Goal: Task Accomplishment & Management: Manage account settings

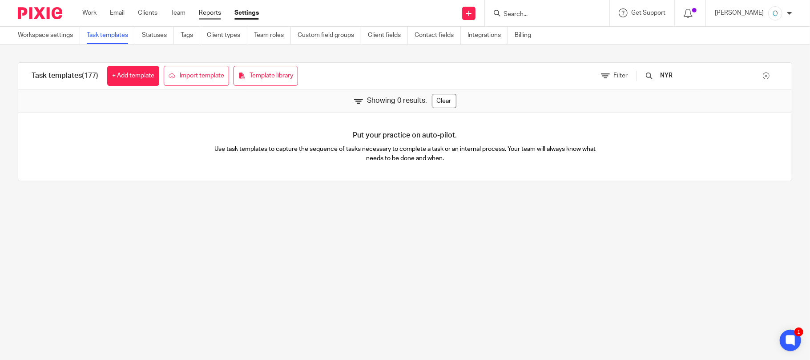
click at [206, 13] on link "Reports" at bounding box center [210, 12] width 22 height 9
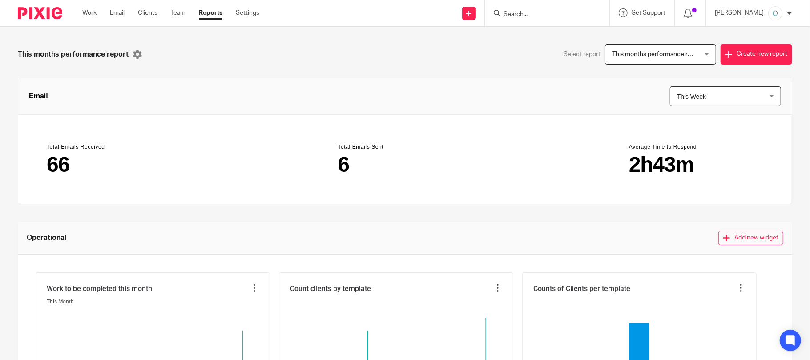
click at [89, 12] on link "Work" at bounding box center [89, 12] width 14 height 9
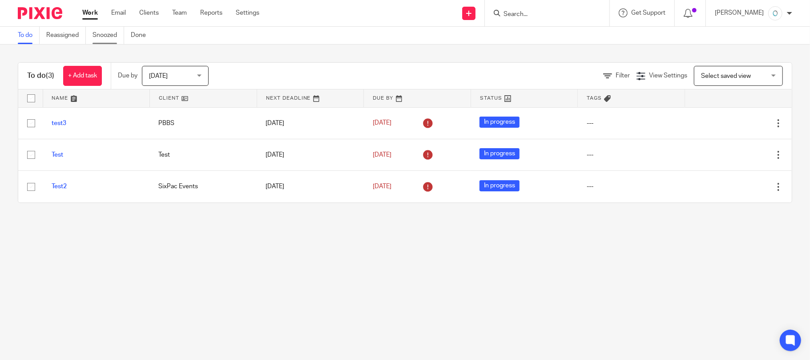
click at [101, 32] on link "Snoozed" at bounding box center [108, 35] width 32 height 17
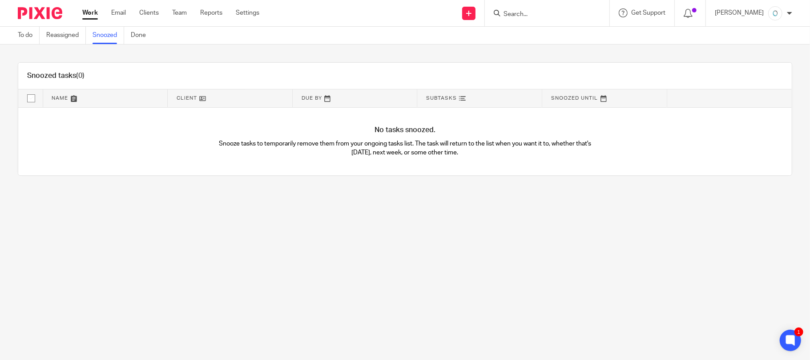
click at [568, 98] on link at bounding box center [604, 98] width 125 height 18
click at [16, 34] on div "To do Reassigned Snoozed Done" at bounding box center [84, 35] width 168 height 17
click at [24, 35] on link "To do" at bounding box center [29, 35] width 22 height 17
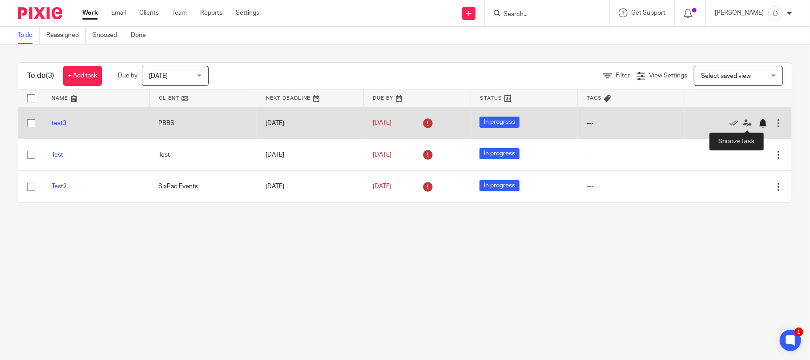
click at [758, 123] on div at bounding box center [762, 123] width 9 height 9
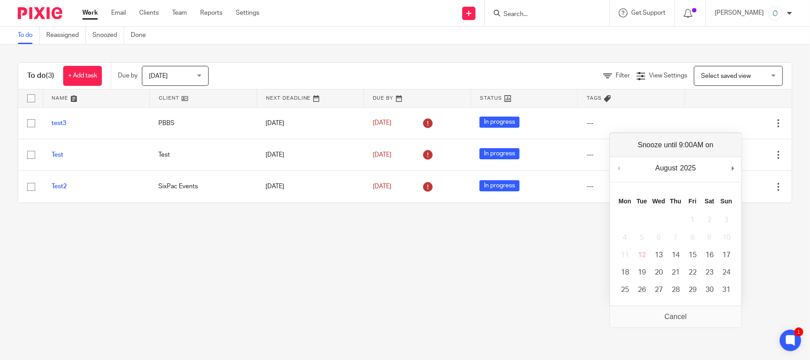
click at [617, 166] on button "Previous Month" at bounding box center [618, 167] width 9 height 13
click at [679, 172] on div "August January February March April May June July August September October Nove…" at bounding box center [666, 167] width 25 height 13
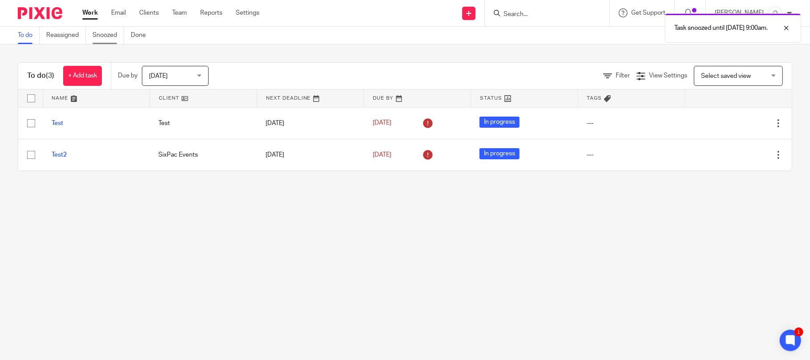
click at [103, 36] on link "Snoozed" at bounding box center [108, 35] width 32 height 17
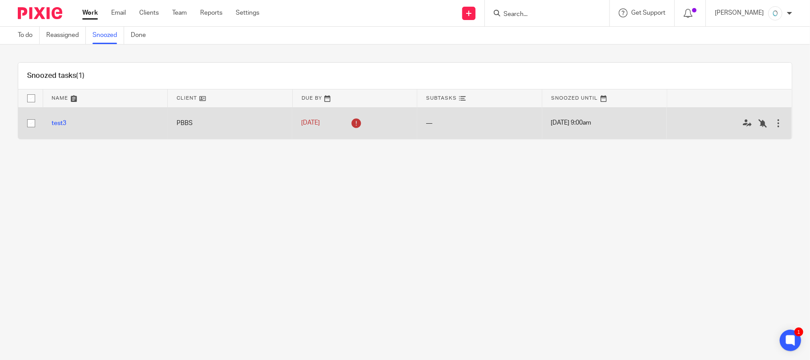
click at [774, 123] on div at bounding box center [778, 123] width 9 height 9
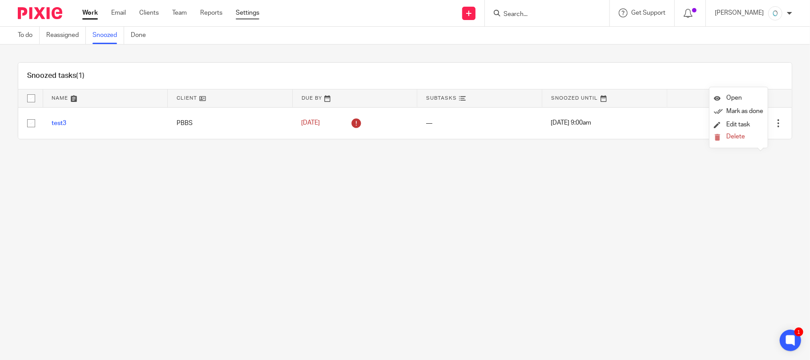
click at [249, 13] on link "Settings" at bounding box center [248, 12] width 24 height 9
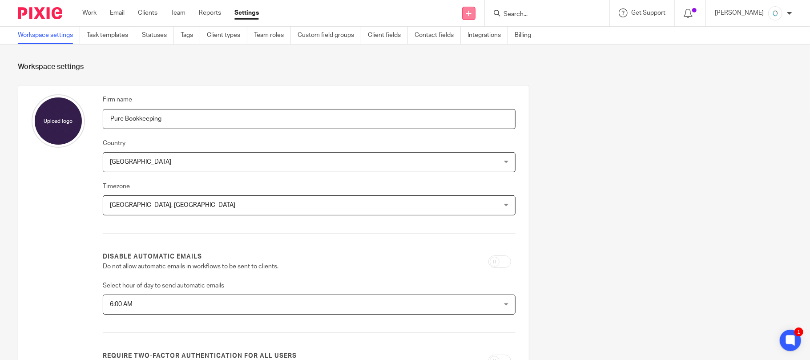
click at [475, 14] on link at bounding box center [468, 13] width 13 height 13
click at [692, 15] on icon at bounding box center [688, 13] width 9 height 9
click at [692, 12] on icon at bounding box center [688, 13] width 9 height 9
click at [692, 11] on icon at bounding box center [688, 13] width 9 height 9
click at [696, 12] on span at bounding box center [694, 10] width 4 height 4
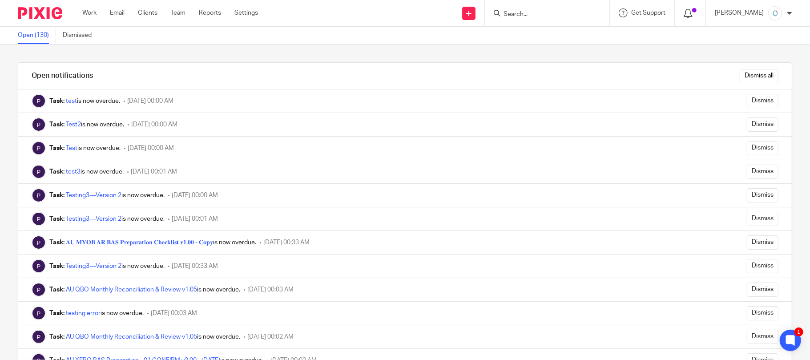
click at [692, 9] on icon at bounding box center [688, 13] width 9 height 9
click at [741, 71] on input "Dismiss all" at bounding box center [759, 76] width 39 height 14
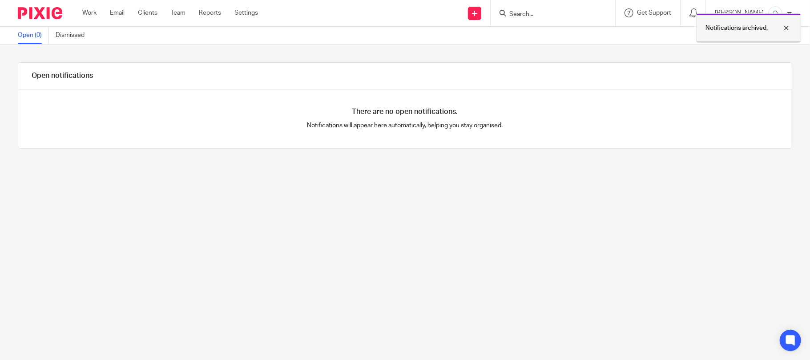
click at [785, 27] on div at bounding box center [780, 28] width 24 height 11
click at [177, 13] on link "Team" at bounding box center [178, 12] width 15 height 9
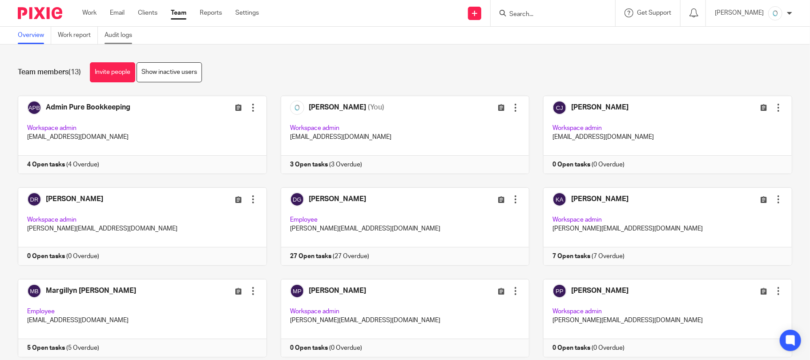
click at [120, 34] on link "Audit logs" at bounding box center [122, 35] width 34 height 17
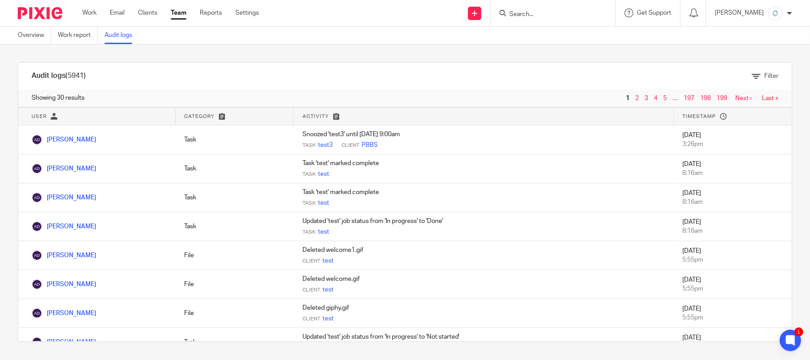
drag, startPoint x: 302, startPoint y: 77, endPoint x: 447, endPoint y: 86, distance: 146.1
click at [302, 77] on div "Filter" at bounding box center [373, 76] width 810 height 9
click at [752, 75] on icon at bounding box center [756, 76] width 9 height 9
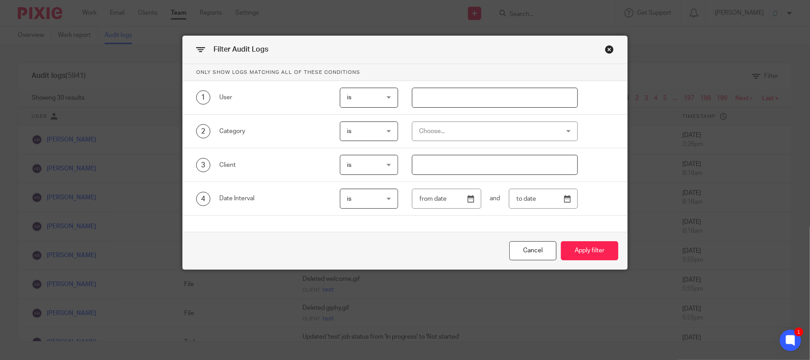
click at [606, 48] on div "Close this dialog window" at bounding box center [609, 49] width 9 height 9
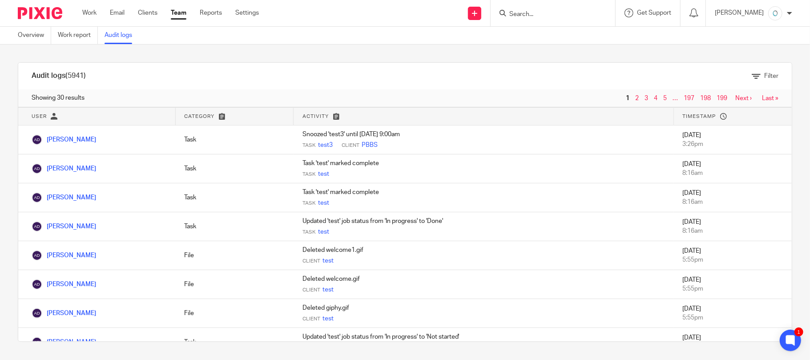
click at [219, 117] on icon at bounding box center [222, 116] width 7 height 7
click at [64, 73] on div "Filter" at bounding box center [373, 76] width 810 height 9
drag, startPoint x: 318, startPoint y: 74, endPoint x: 358, endPoint y: 70, distance: 39.7
click at [320, 74] on div "Filter" at bounding box center [373, 76] width 810 height 9
click at [752, 75] on icon at bounding box center [756, 76] width 9 height 9
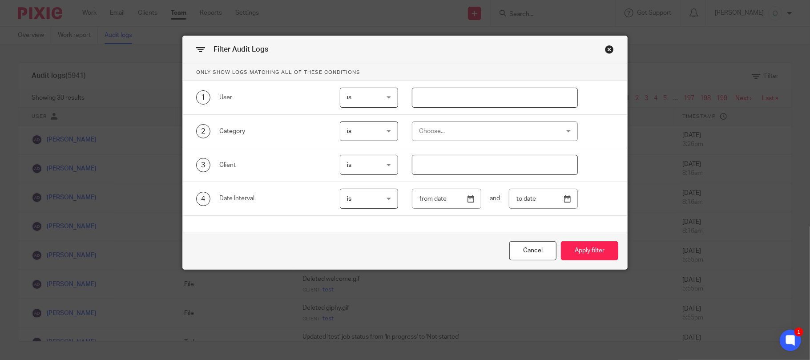
click at [358, 97] on span "is" at bounding box center [367, 97] width 40 height 19
drag, startPoint x: 370, startPoint y: 114, endPoint x: 440, endPoint y: 104, distance: 70.6
click at [370, 114] on li "is" at bounding box center [364, 118] width 57 height 18
click at [447, 100] on input "text" at bounding box center [495, 98] width 166 height 20
click at [341, 134] on div "is is" at bounding box center [369, 131] width 58 height 20
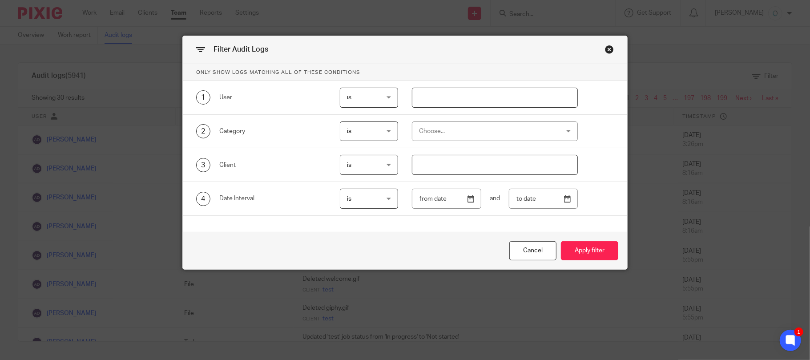
drag, startPoint x: 602, startPoint y: 52, endPoint x: 609, endPoint y: 49, distance: 8.0
click at [607, 50] on div "Close this dialog window" at bounding box center [609, 49] width 9 height 9
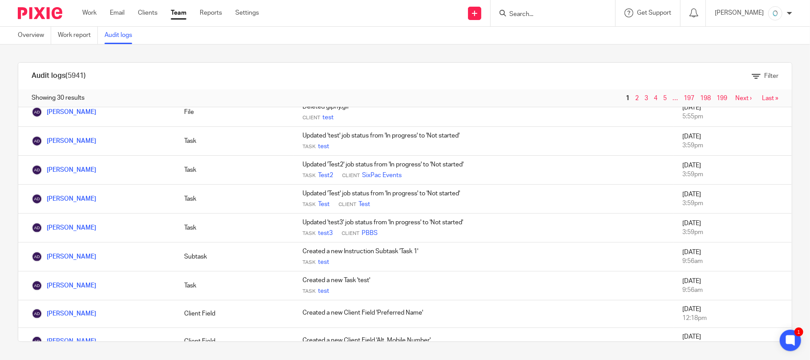
scroll to position [159, 0]
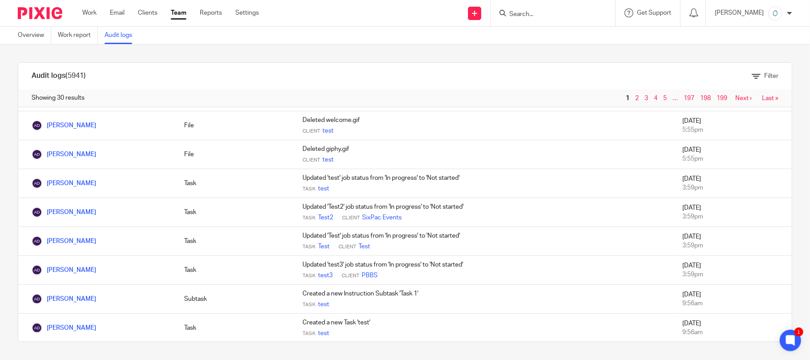
click at [752, 72] on icon at bounding box center [756, 76] width 9 height 9
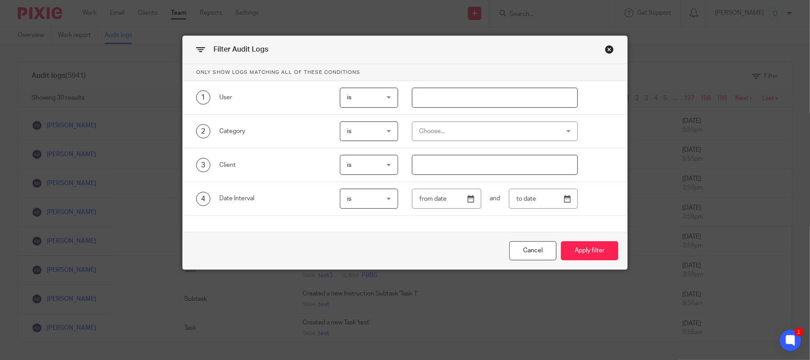
click at [383, 164] on div "is is" at bounding box center [369, 165] width 58 height 20
drag, startPoint x: 486, startPoint y: 172, endPoint x: 479, endPoint y: 173, distance: 6.9
click at [486, 172] on input "text" at bounding box center [495, 165] width 166 height 20
click at [459, 130] on div "Choose..." at bounding box center [482, 131] width 127 height 19
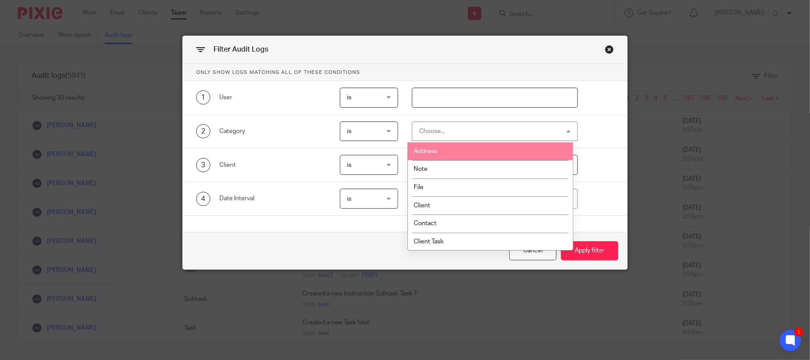
drag, startPoint x: 451, startPoint y: 97, endPoint x: 458, endPoint y: 95, distance: 6.9
click at [452, 97] on input "text" at bounding box center [495, 98] width 166 height 20
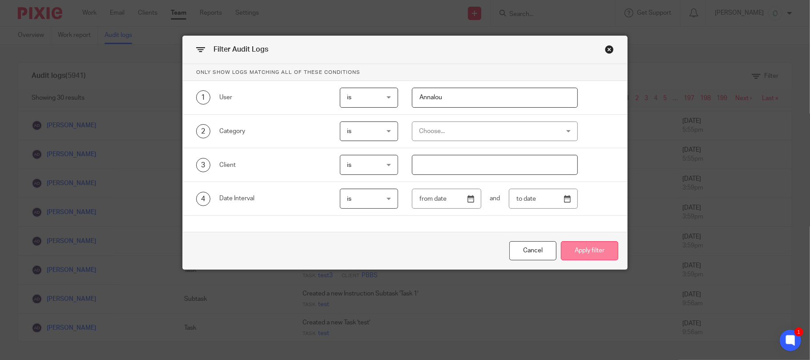
type input "Annalou"
click at [596, 249] on button "Apply filter" at bounding box center [589, 250] width 57 height 19
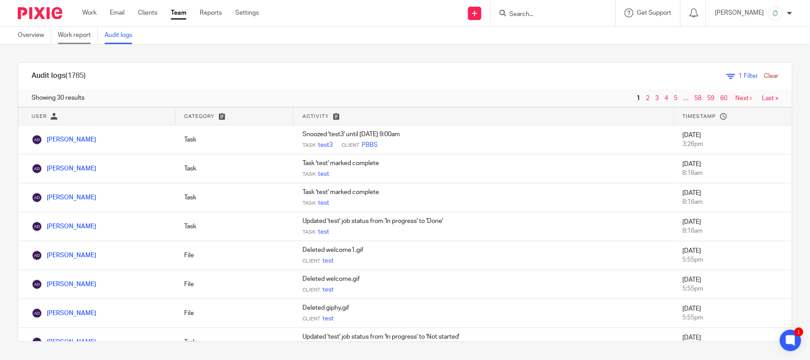
click at [82, 32] on link "Work report" at bounding box center [78, 35] width 40 height 17
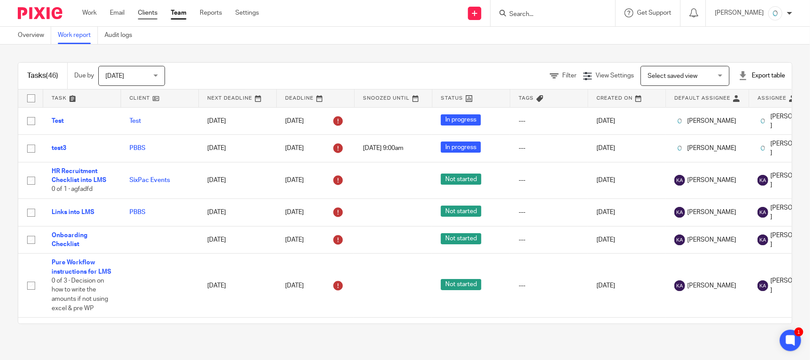
click at [153, 12] on link "Clients" at bounding box center [148, 12] width 20 height 9
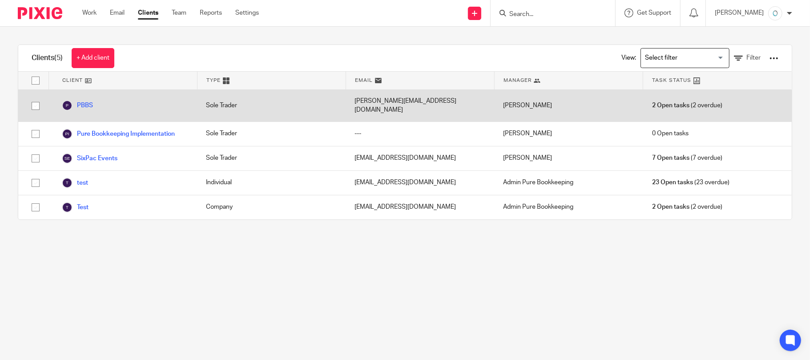
click at [32, 104] on input "checkbox" at bounding box center [35, 105] width 17 height 17
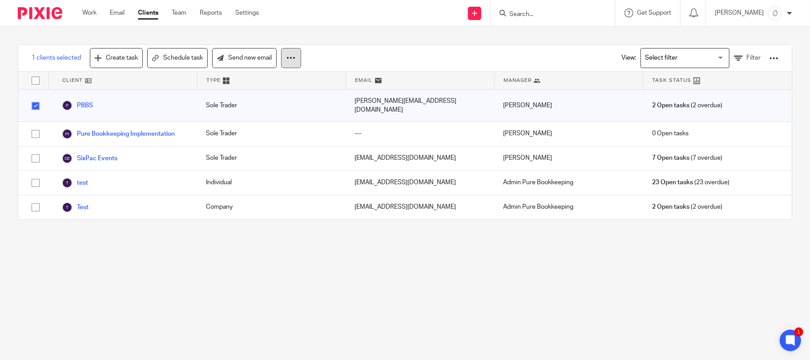
click at [294, 58] on icon at bounding box center [290, 57] width 9 height 9
click at [769, 58] on div at bounding box center [773, 58] width 9 height 9
click at [447, 52] on div "1 clients selected Create task Schedule task Send new email View: Loading... Fi…" at bounding box center [404, 58] width 773 height 27
drag, startPoint x: 34, startPoint y: 103, endPoint x: 374, endPoint y: 200, distance: 354.0
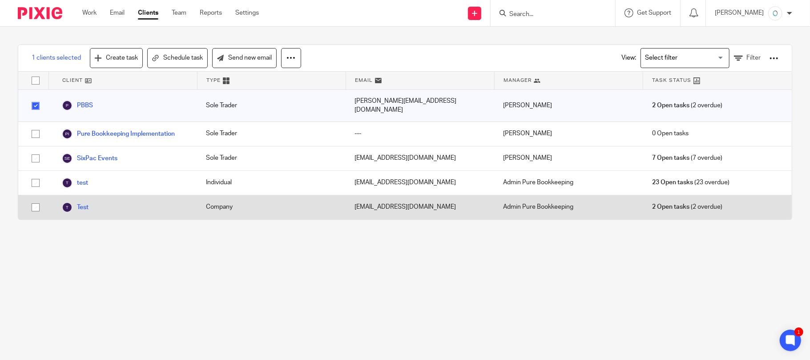
click at [37, 103] on input "checkbox" at bounding box center [35, 105] width 17 height 17
checkbox input "false"
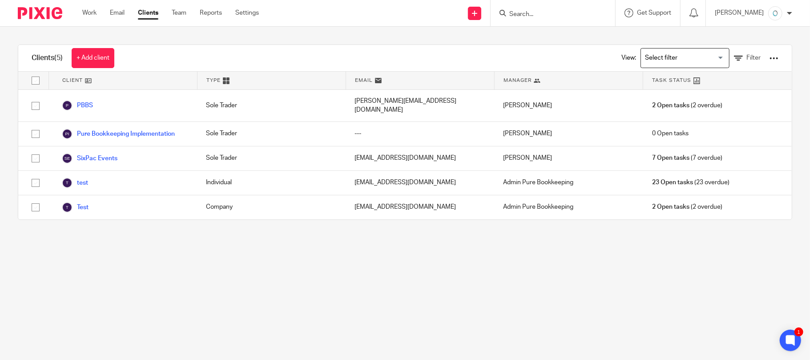
drag, startPoint x: 296, startPoint y: 276, endPoint x: 344, endPoint y: 267, distance: 48.3
click at [296, 276] on main "Clients (5) + Add client View: Loading... Filter Client Type Email Manager Task…" at bounding box center [405, 180] width 810 height 360
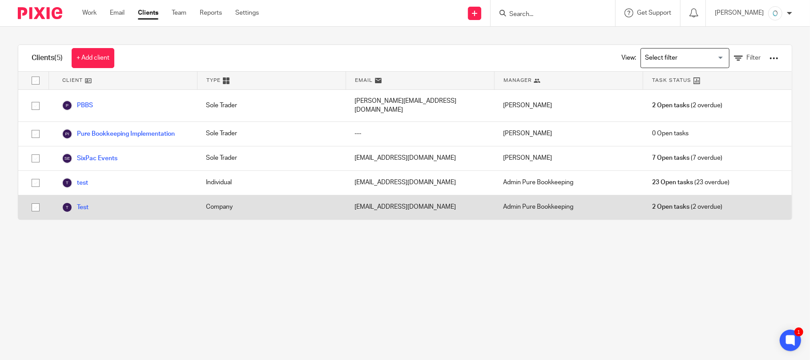
drag, startPoint x: 232, startPoint y: 291, endPoint x: 494, endPoint y: 197, distance: 278.4
click at [232, 287] on main "Clients (5) + Add client View: Loading... Filter Client Type Email Manager Task…" at bounding box center [405, 180] width 810 height 360
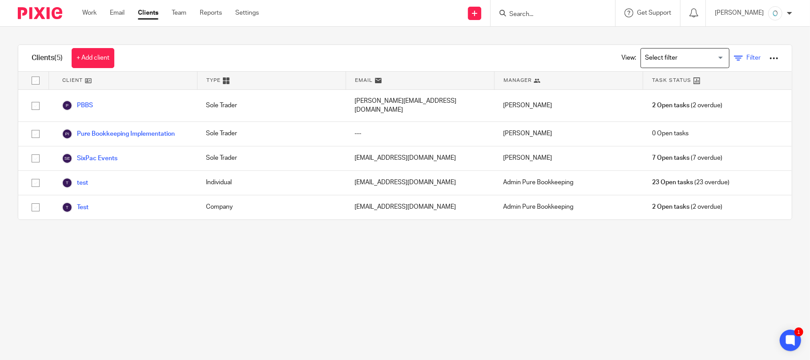
click at [734, 56] on icon at bounding box center [738, 58] width 9 height 9
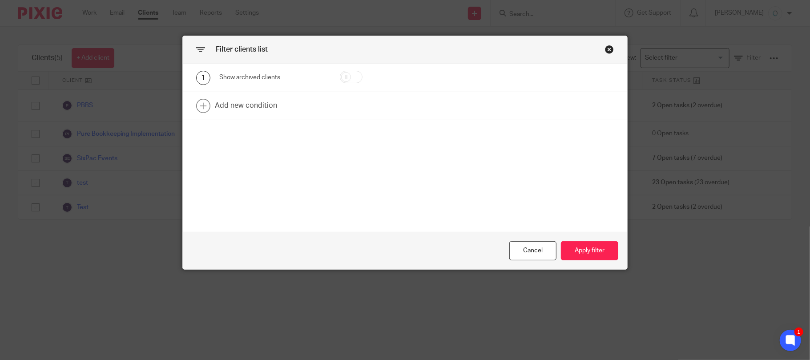
click at [353, 77] on input "checkbox" at bounding box center [351, 77] width 23 height 12
checkbox input "true"
click at [579, 249] on button "Apply filter" at bounding box center [589, 250] width 57 height 19
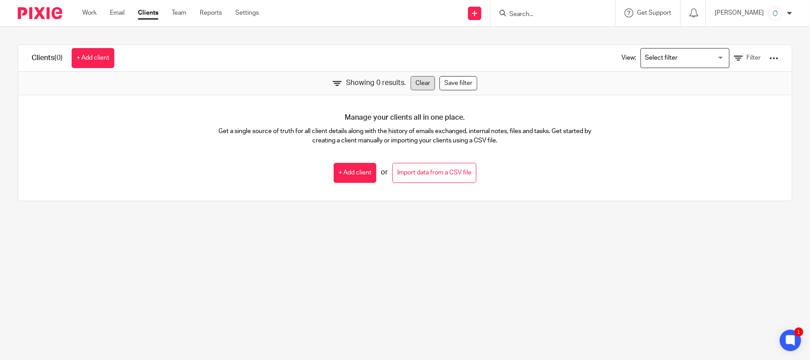
click at [419, 85] on link "Clear" at bounding box center [422, 83] width 24 height 14
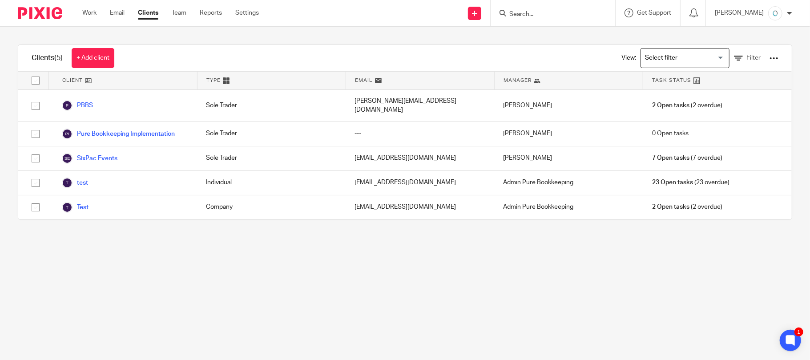
click at [319, 269] on main "Clients (5) + Add client View: Loading... Filter Client Type Email Manager Task…" at bounding box center [405, 180] width 810 height 360
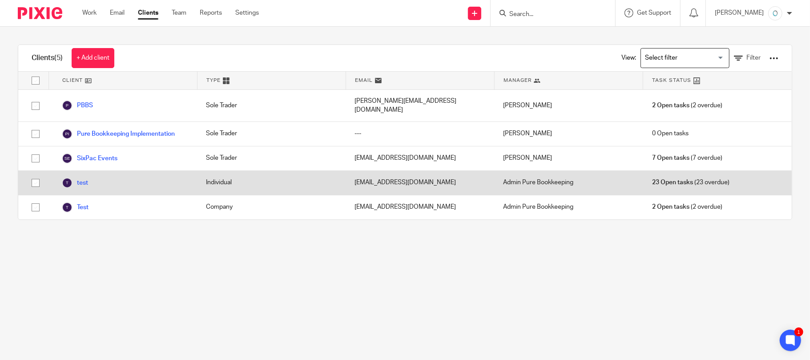
click at [34, 175] on input "checkbox" at bounding box center [35, 182] width 17 height 17
checkbox input "true"
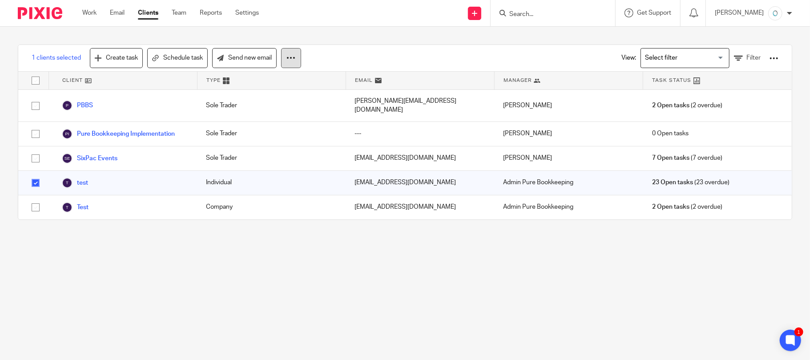
click at [295, 62] on icon at bounding box center [290, 57] width 9 height 9
click at [274, 97] on button "Archive" at bounding box center [267, 96] width 60 height 12
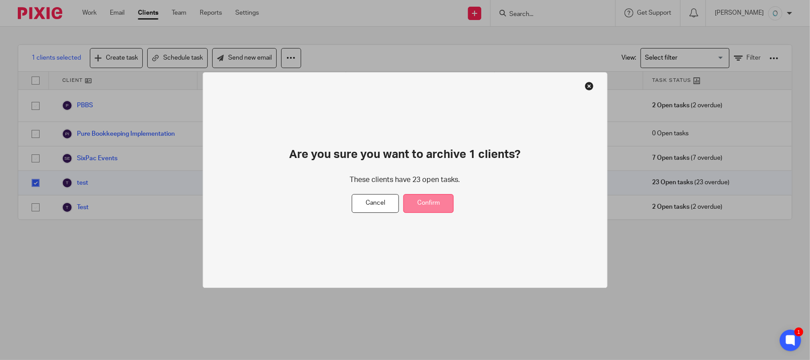
click at [434, 205] on button "Confirm" at bounding box center [428, 203] width 50 height 19
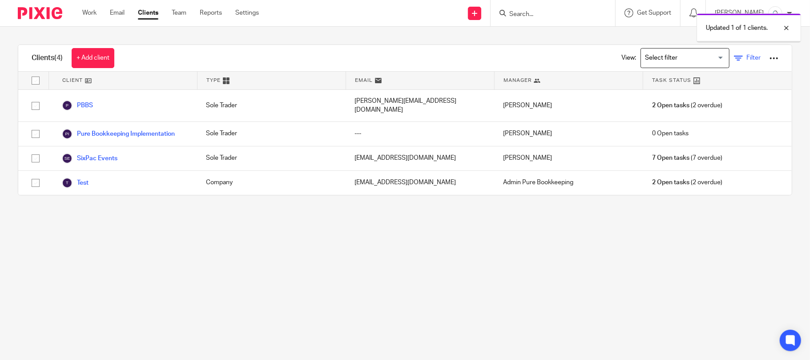
click at [734, 61] on link "Filter" at bounding box center [747, 57] width 27 height 9
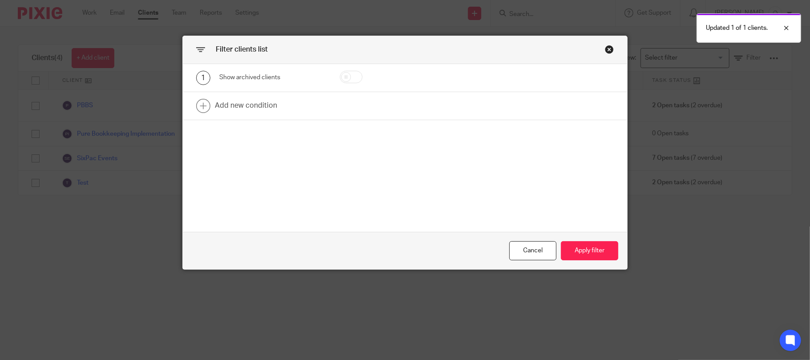
click at [347, 75] on input "checkbox" at bounding box center [351, 77] width 23 height 12
checkbox input "true"
drag, startPoint x: 586, startPoint y: 251, endPoint x: 535, endPoint y: 253, distance: 51.6
click at [583, 253] on button "Apply filter" at bounding box center [589, 250] width 57 height 19
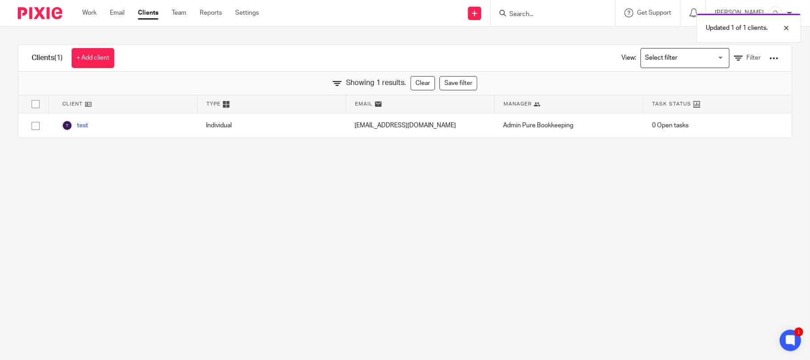
click at [404, 279] on main "Clients (1) + Add client View: Loading... Filter Showing 1 results. Clear Save …" at bounding box center [405, 180] width 810 height 360
click at [233, 275] on main "Clients (1) + Add client View: Loading... Filter Showing 1 results. Clear Save …" at bounding box center [405, 180] width 810 height 360
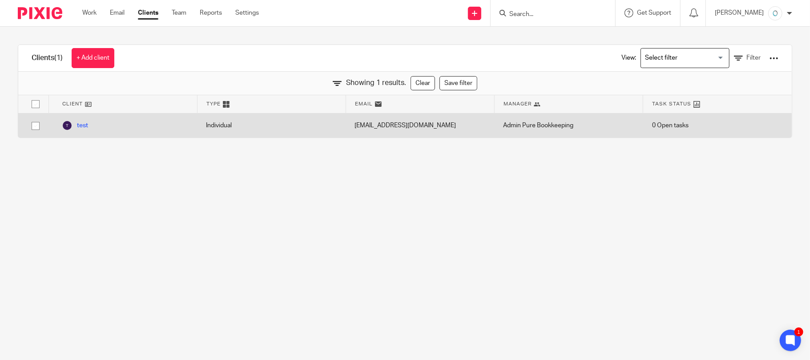
click at [37, 125] on input "checkbox" at bounding box center [35, 125] width 17 height 17
checkbox input "true"
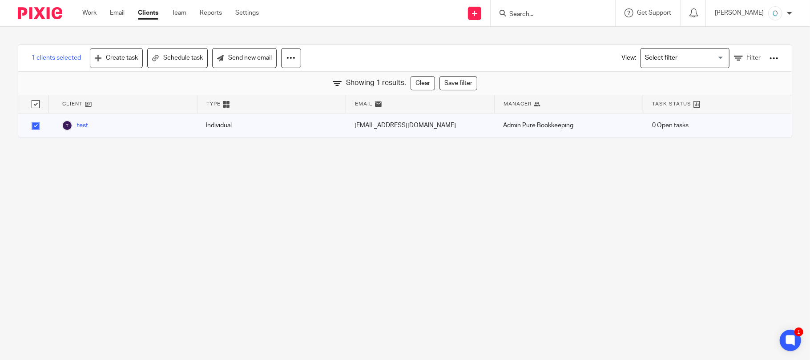
click at [769, 56] on div at bounding box center [773, 58] width 9 height 9
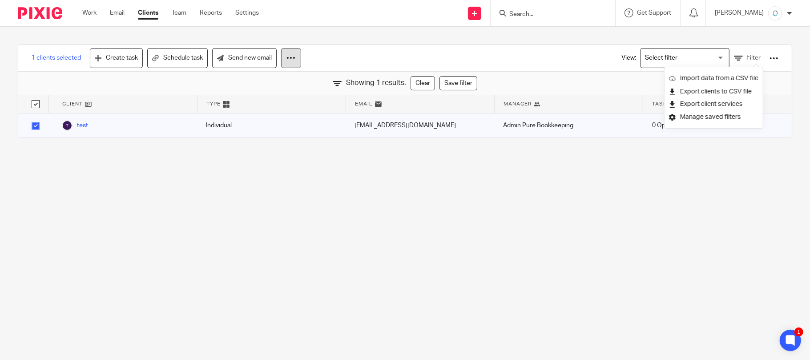
click at [291, 59] on icon at bounding box center [290, 57] width 9 height 9
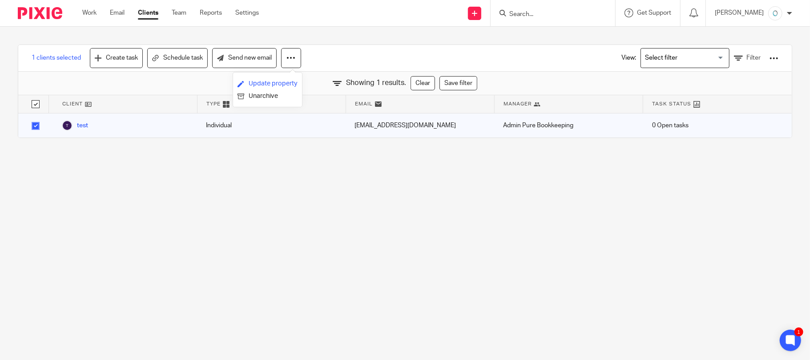
click at [271, 80] on link "Update property" at bounding box center [267, 83] width 60 height 13
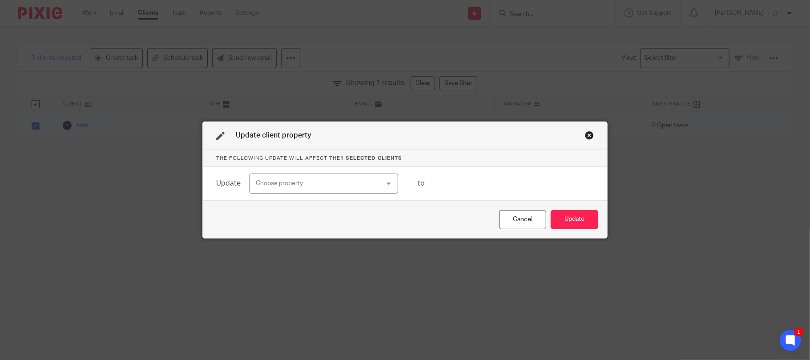
click at [320, 185] on div "Choose property" at bounding box center [312, 183] width 113 height 19
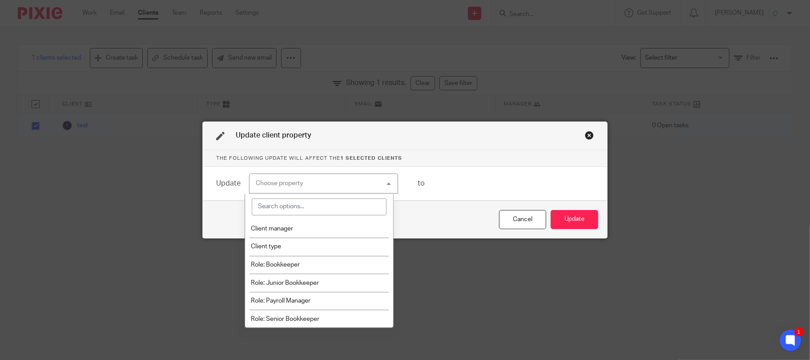
click at [585, 132] on div "Close this dialog window" at bounding box center [589, 135] width 9 height 9
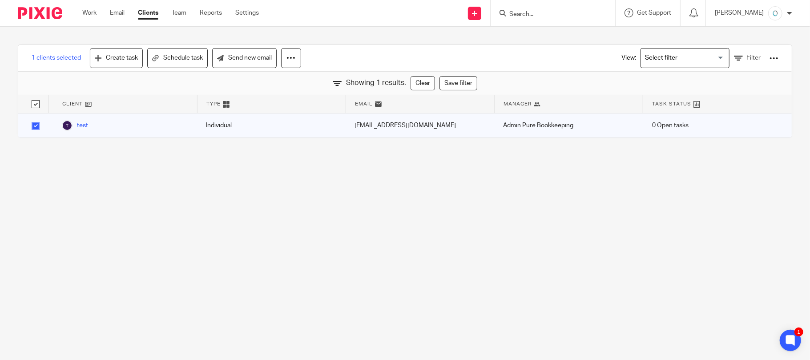
click at [709, 221] on main "1 clients selected Create task Schedule task Send new email View: Loading... Fi…" at bounding box center [405, 180] width 810 height 360
click at [700, 56] on input "Search for option" at bounding box center [683, 58] width 82 height 16
click at [589, 261] on main "1 clients selected Create task Schedule task Send new email View: Loading... Fi…" at bounding box center [405, 180] width 810 height 360
click at [415, 86] on link "Clear" at bounding box center [422, 83] width 24 height 14
checkbox input "false"
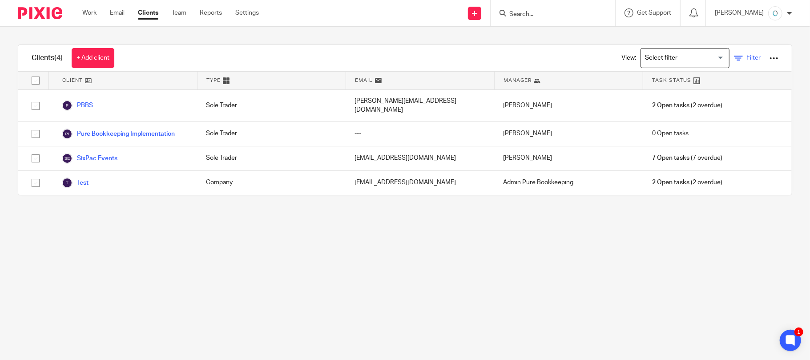
click at [734, 55] on icon at bounding box center [738, 58] width 9 height 9
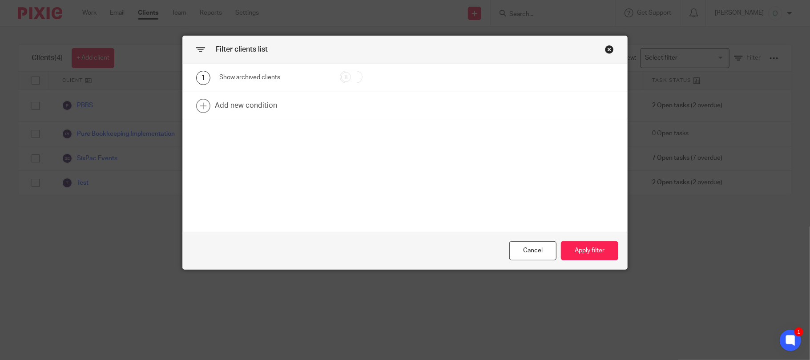
click at [350, 81] on input "checkbox" at bounding box center [351, 77] width 23 height 12
checkbox input "true"
drag, startPoint x: 598, startPoint y: 250, endPoint x: 618, endPoint y: 245, distance: 21.1
click at [598, 248] on button "Apply filter" at bounding box center [589, 250] width 57 height 19
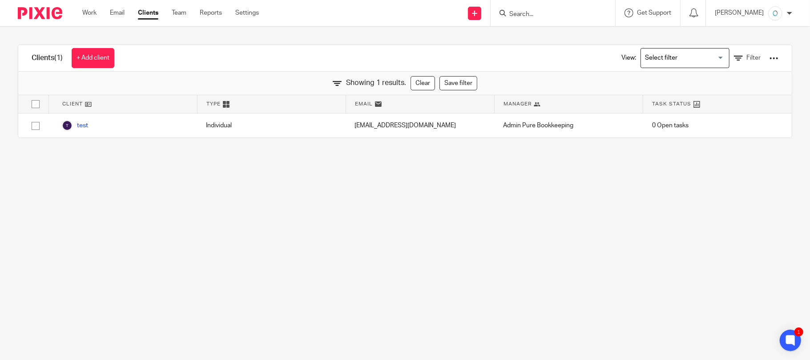
click at [36, 105] on input "checkbox" at bounding box center [35, 104] width 17 height 17
checkbox input "true"
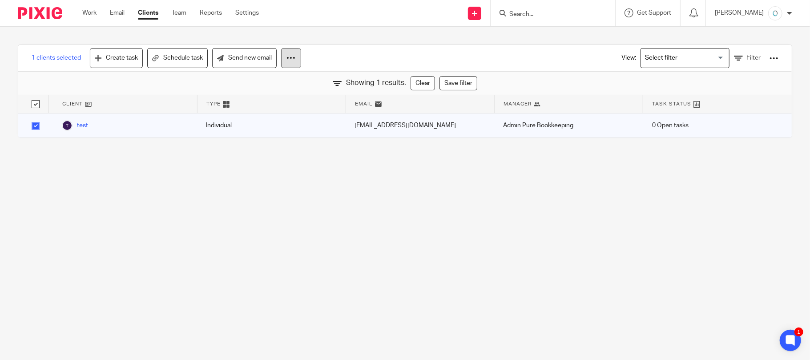
click at [292, 61] on icon at bounding box center [290, 57] width 9 height 9
click at [256, 311] on main "1 clients selected Create task Schedule task Send new email View: Loading... Fi…" at bounding box center [405, 180] width 810 height 360
drag, startPoint x: 285, startPoint y: 271, endPoint x: 282, endPoint y: 264, distance: 7.6
click at [285, 271] on main "1 clients selected Create task Schedule task Send new email View: Loading... Fi…" at bounding box center [405, 180] width 810 height 360
